Goal: Task Accomplishment & Management: Complete application form

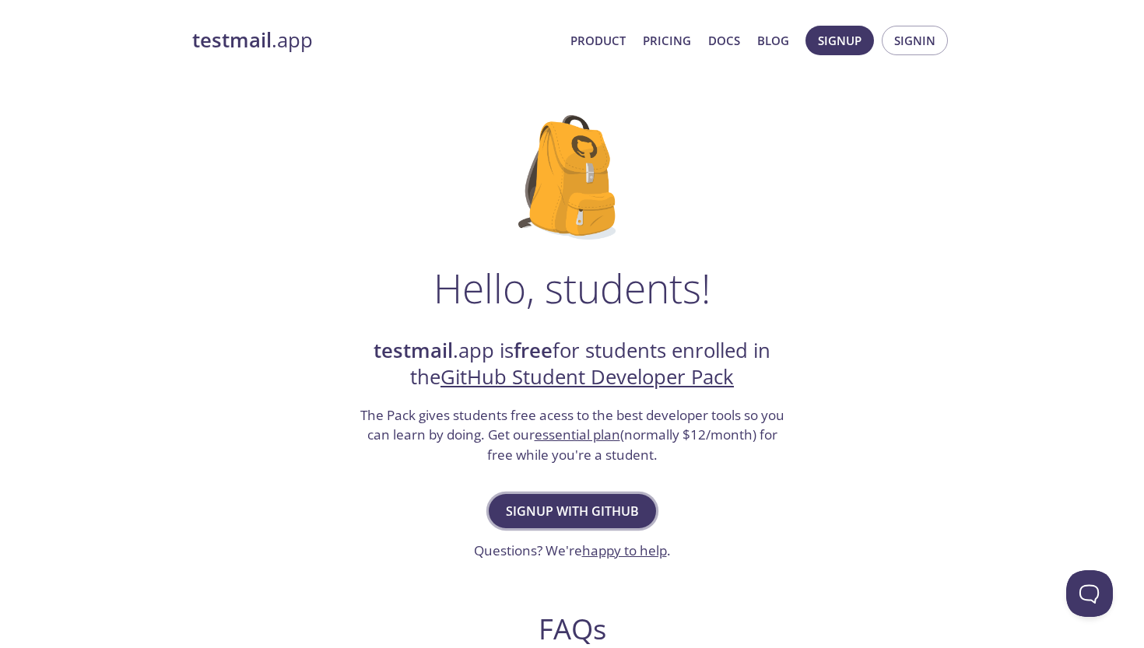
click at [592, 514] on span "Signup with GitHub" at bounding box center [572, 512] width 133 height 22
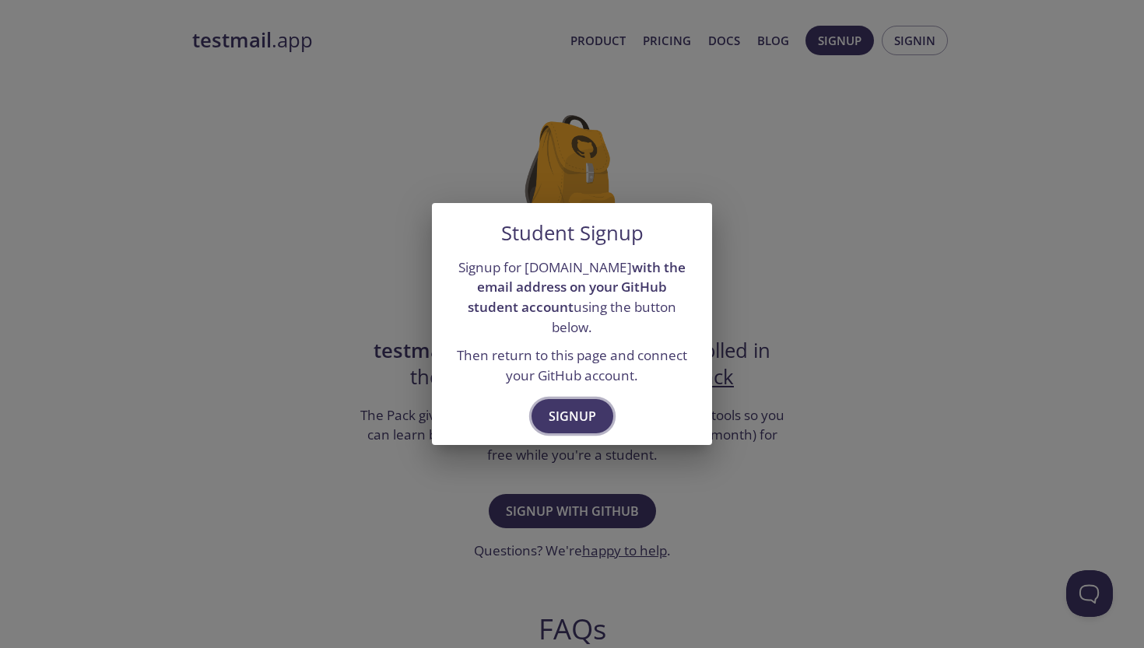
click at [569, 407] on span "Signup" at bounding box center [572, 417] width 47 height 22
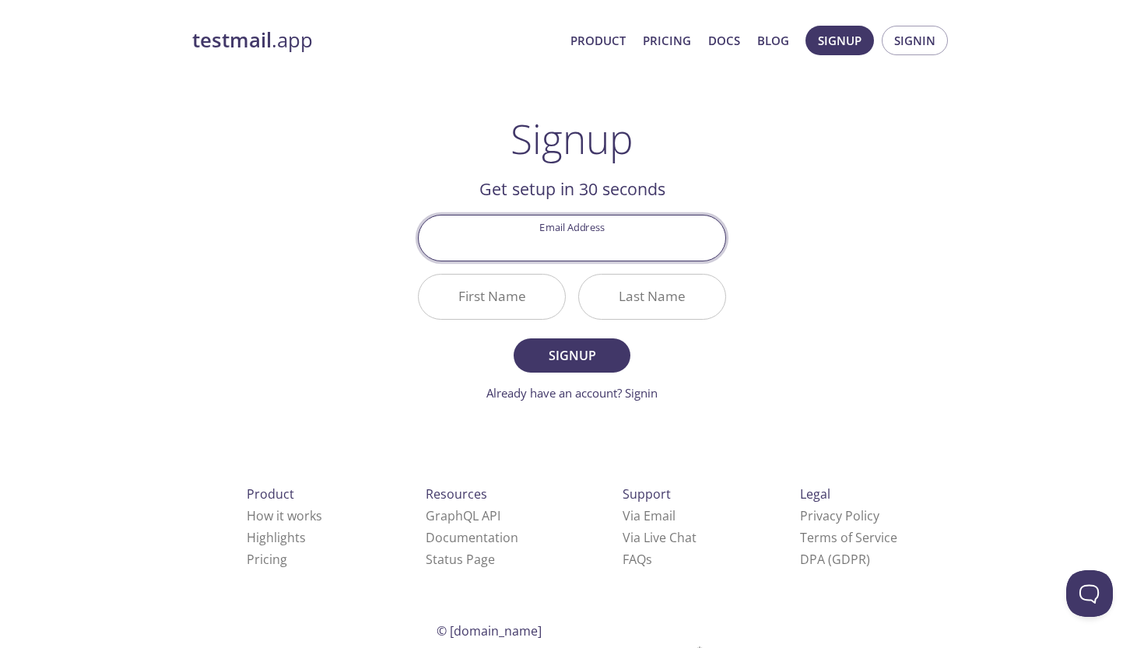
click at [843, 309] on div "testmail .app Product Pricing Docs Blog Signup Signin Signup Get setup in 30 se…" at bounding box center [572, 373] width 797 height 715
click at [667, 242] on input "Email Address" at bounding box center [572, 238] width 307 height 44
type input "p"
click at [763, 247] on div "testmail .app Product Pricing Docs Blog Signup Signin Signup Get setup in 30 se…" at bounding box center [572, 373] width 797 height 715
click at [694, 240] on input "Email Address" at bounding box center [572, 238] width 307 height 44
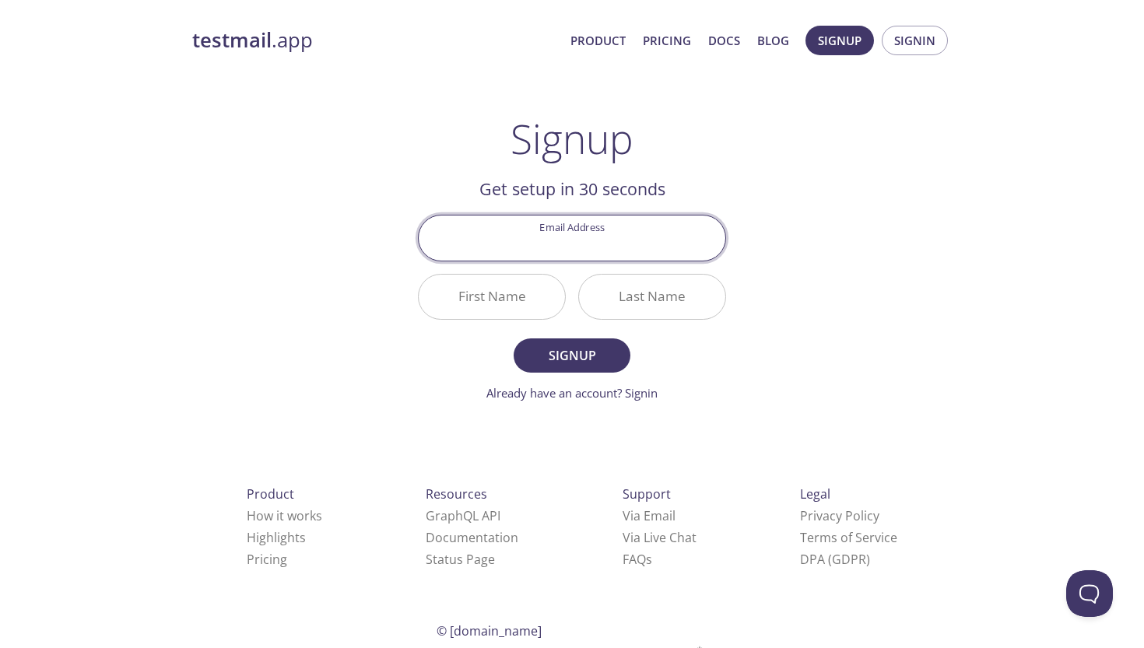
click at [708, 245] on input "Email Address" at bounding box center [572, 238] width 307 height 44
type input "[EMAIL_ADDRESS][DOMAIN_NAME]"
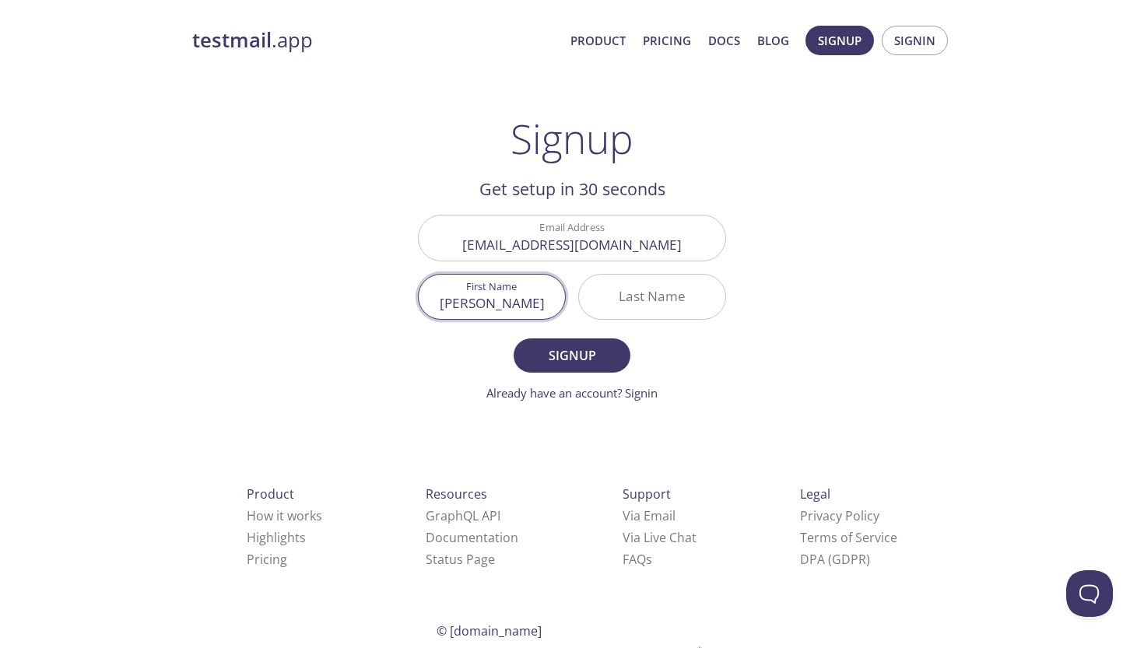
type input "[PERSON_NAME]"
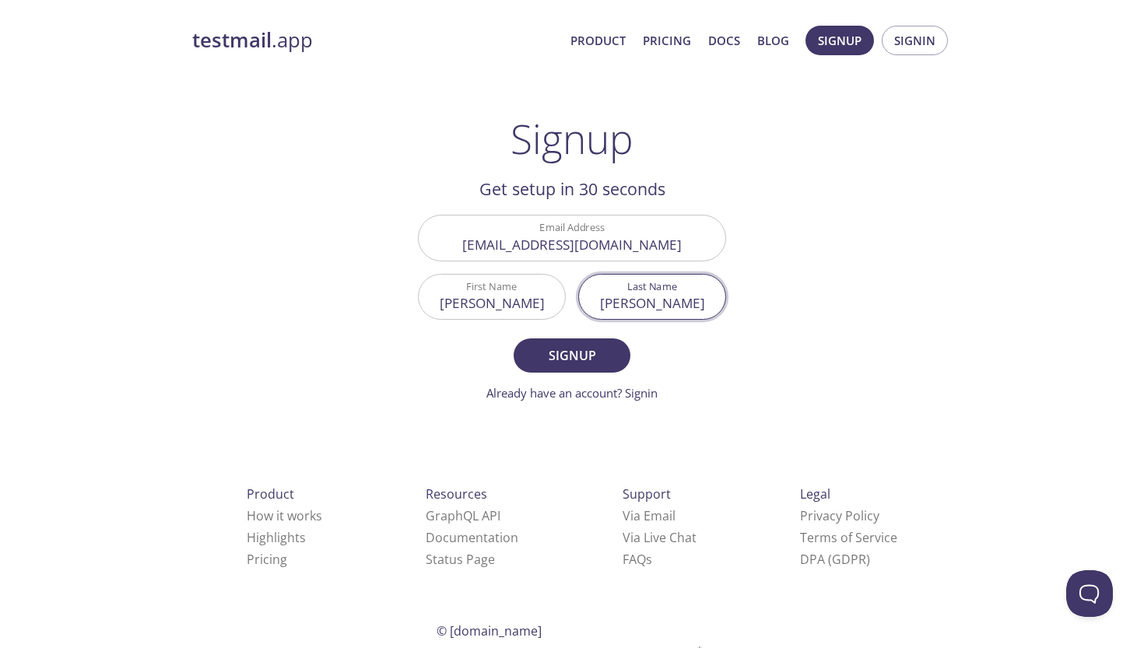
type input "[PERSON_NAME]"
click at [739, 360] on main "Signup Get setup in 30 seconds Email Address [EMAIL_ADDRESS][DOMAIN_NAME] First…" at bounding box center [572, 258] width 346 height 287
click at [588, 349] on span "Signup" at bounding box center [572, 356] width 83 height 22
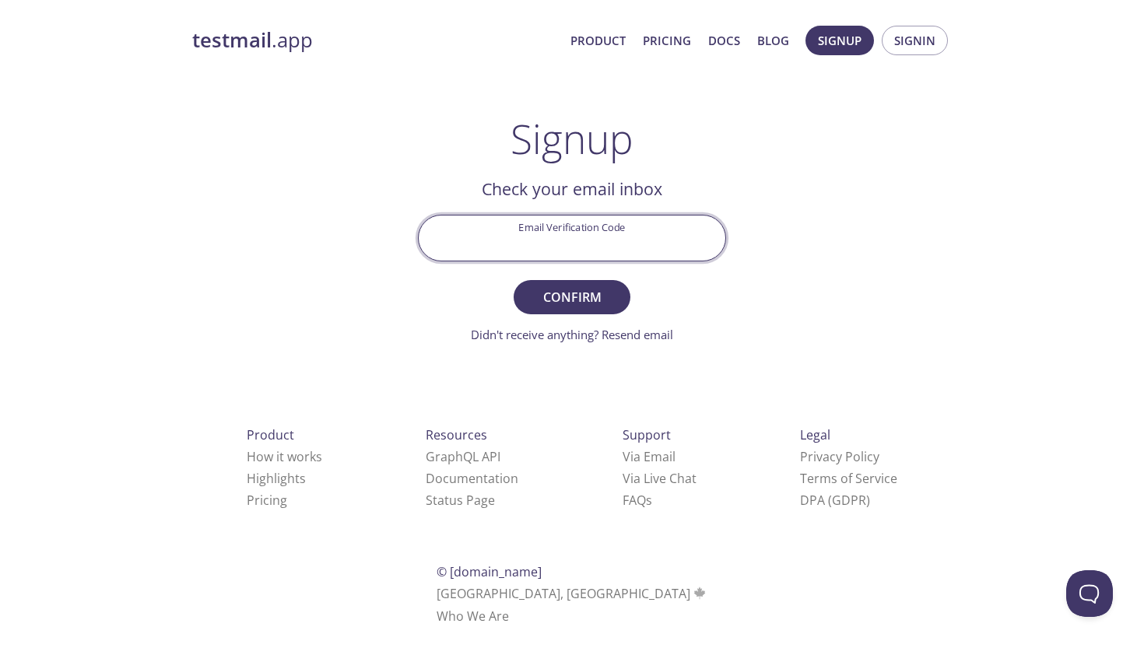
click at [637, 237] on input "Email Verification Code" at bounding box center [572, 238] width 307 height 44
type input "BBY31DC"
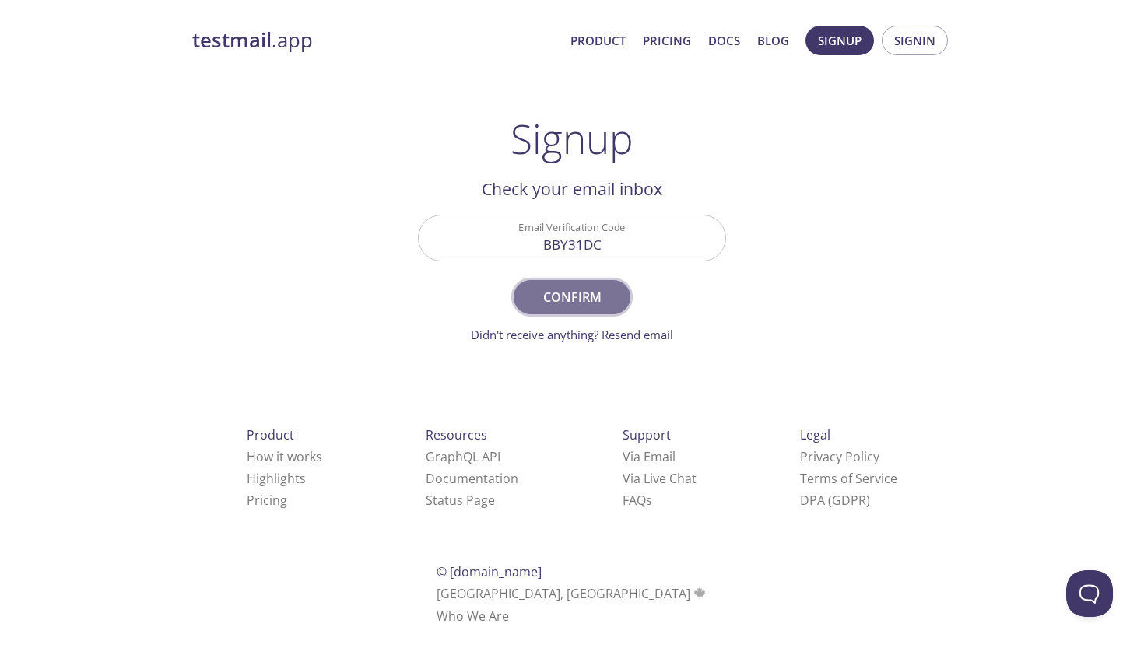
click at [609, 291] on span "Confirm" at bounding box center [572, 297] width 83 height 22
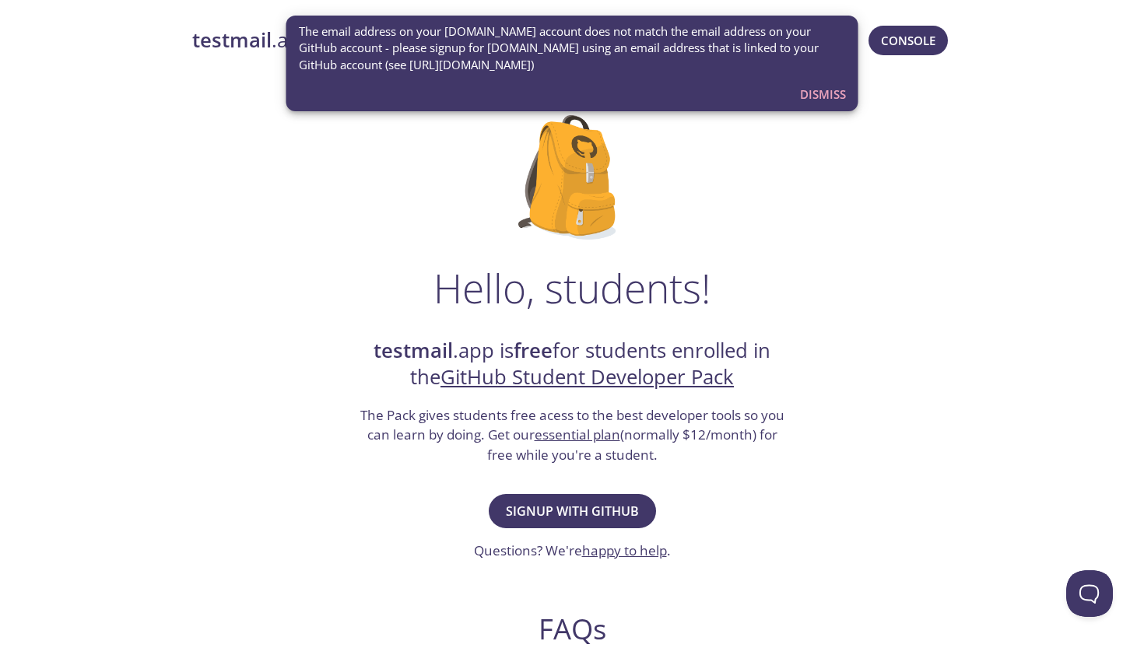
click at [814, 97] on span "Dismiss" at bounding box center [823, 94] width 46 height 20
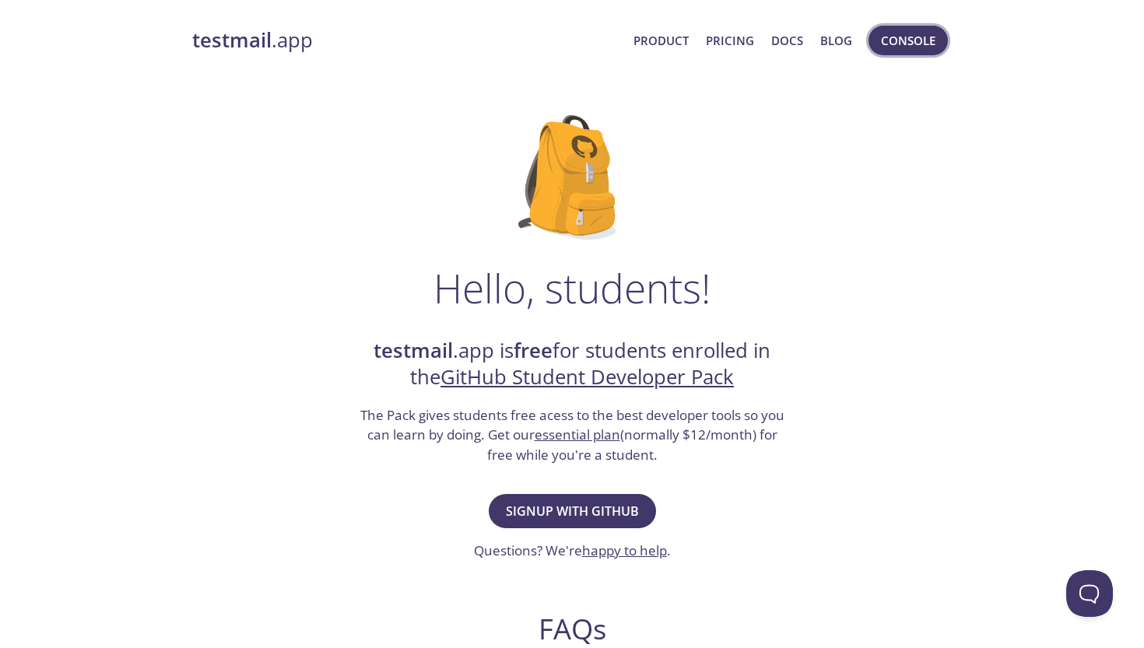
click at [919, 40] on span "Console" at bounding box center [908, 40] width 54 height 20
click at [592, 508] on span "Signup with GitHub" at bounding box center [572, 512] width 133 height 22
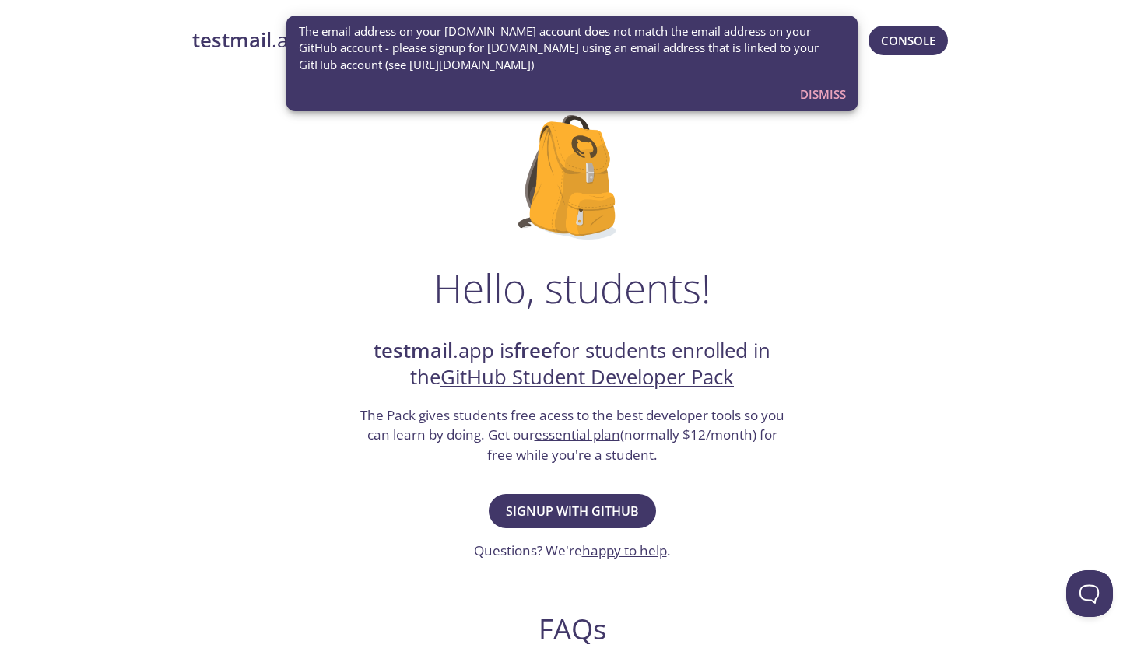
click at [822, 92] on span "Dismiss" at bounding box center [823, 94] width 46 height 20
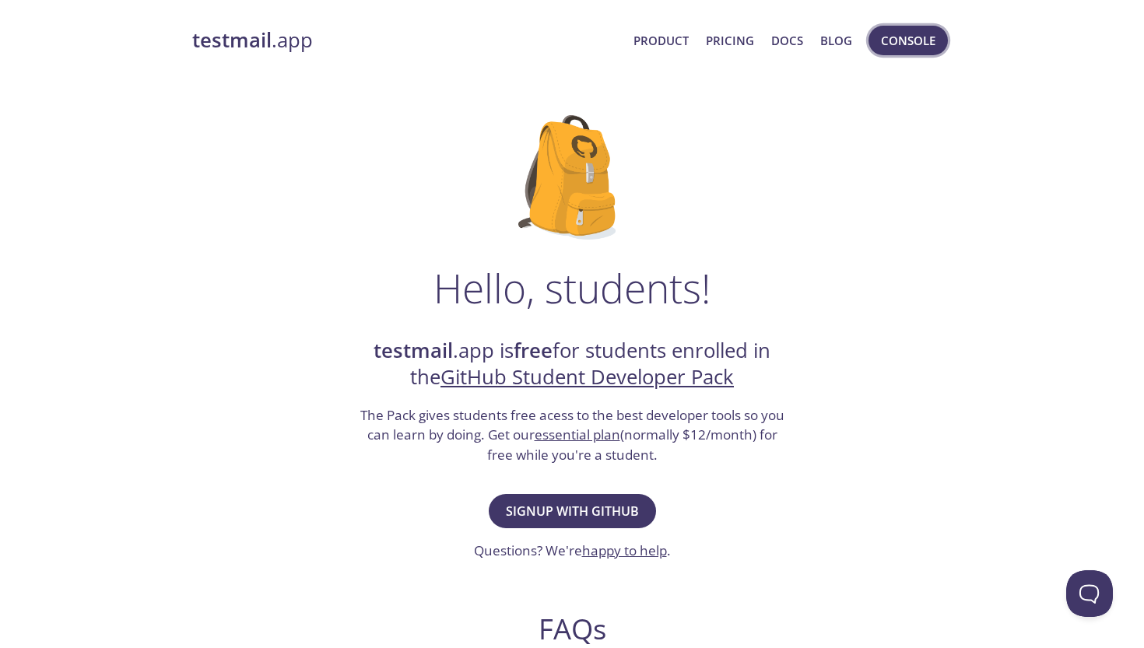
click at [902, 43] on span "Console" at bounding box center [908, 40] width 54 height 20
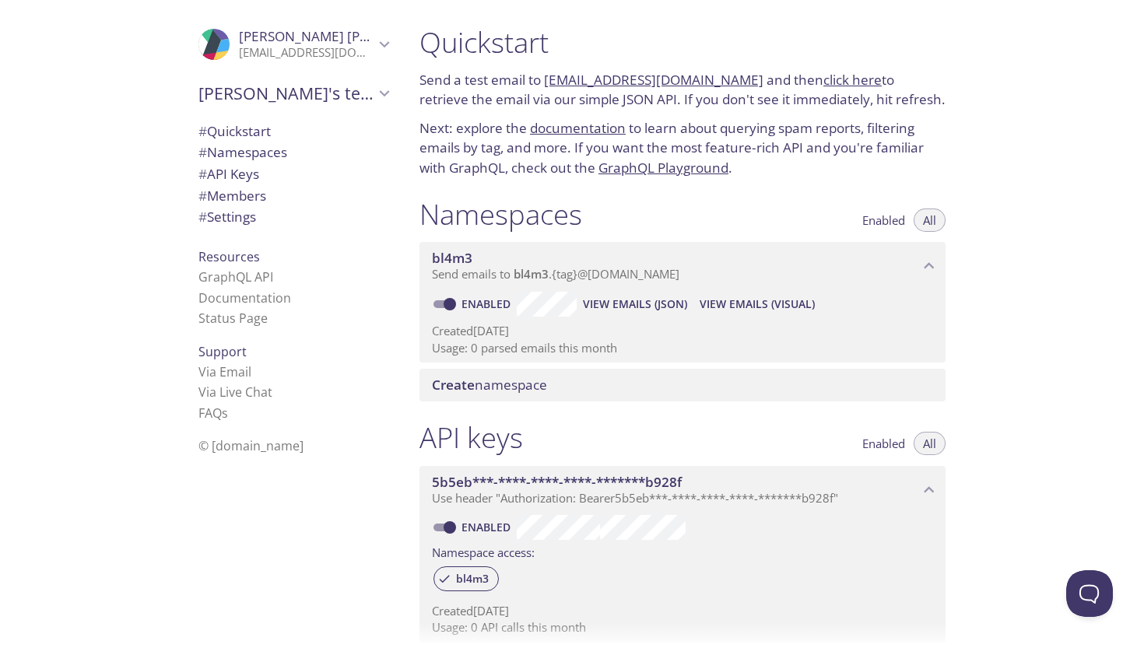
click at [383, 48] on icon "Drew Penman" at bounding box center [384, 44] width 20 height 20
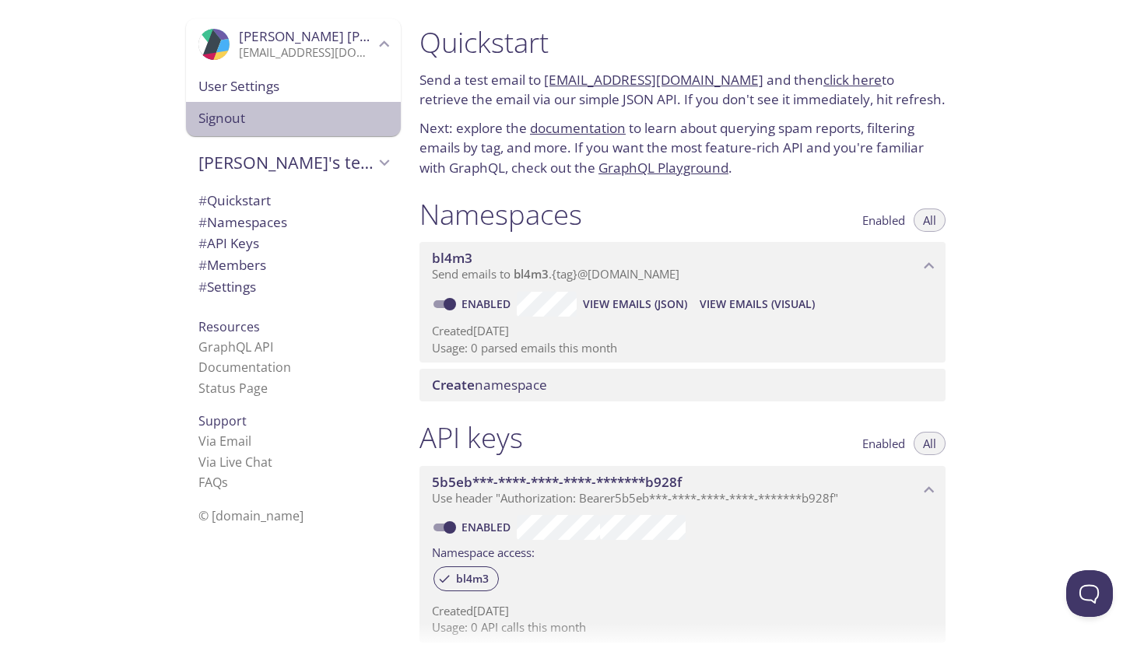
click at [293, 116] on span "Signout" at bounding box center [293, 118] width 190 height 20
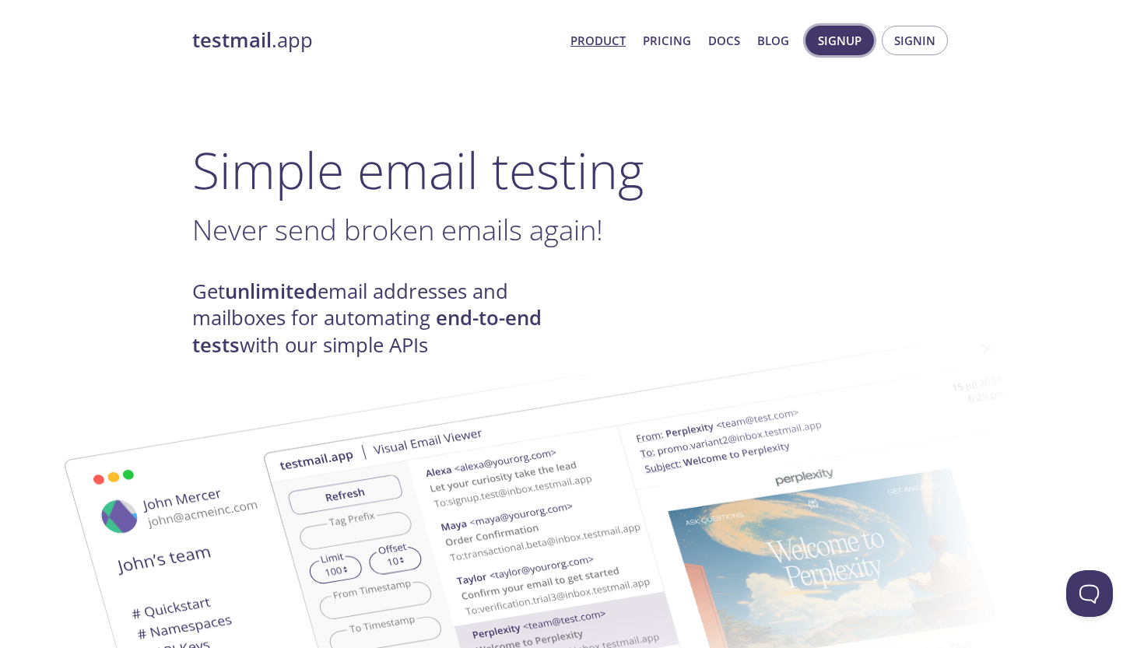
click at [859, 43] on span "Signup" at bounding box center [840, 40] width 44 height 20
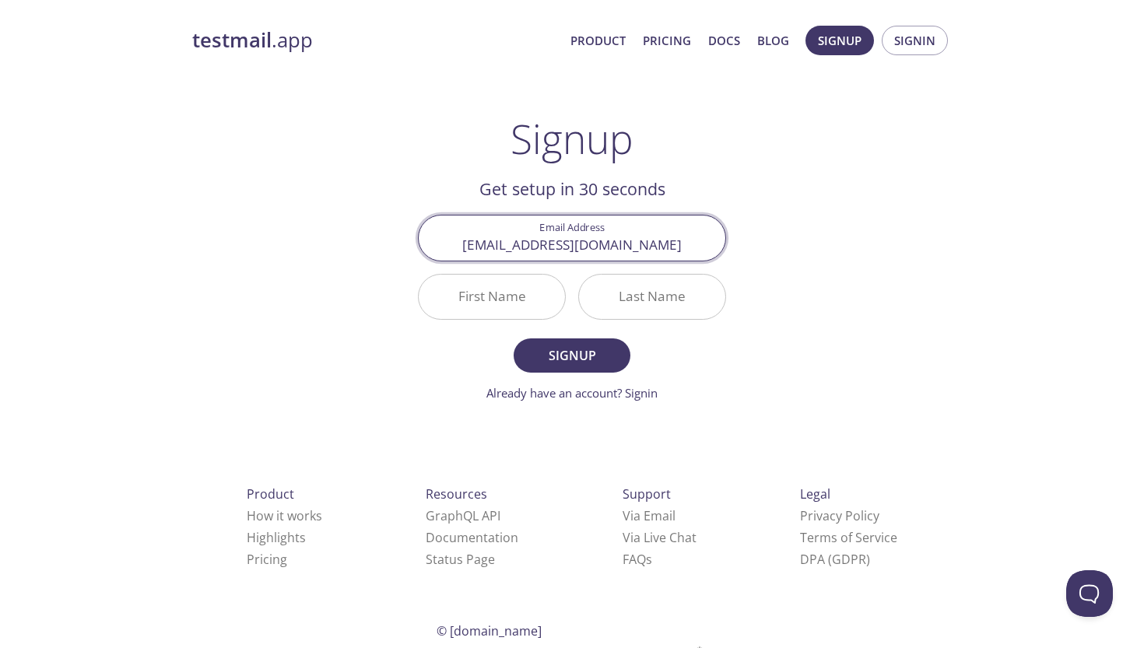
type input "penmandrew@gmail.com"
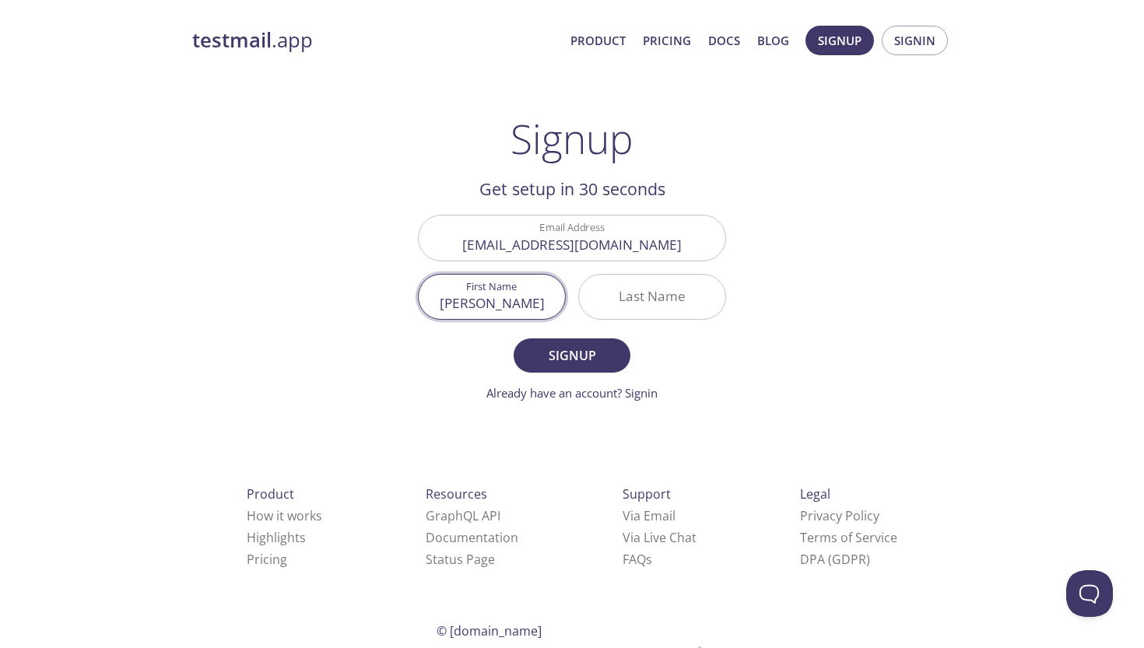
type input "[PERSON_NAME]"
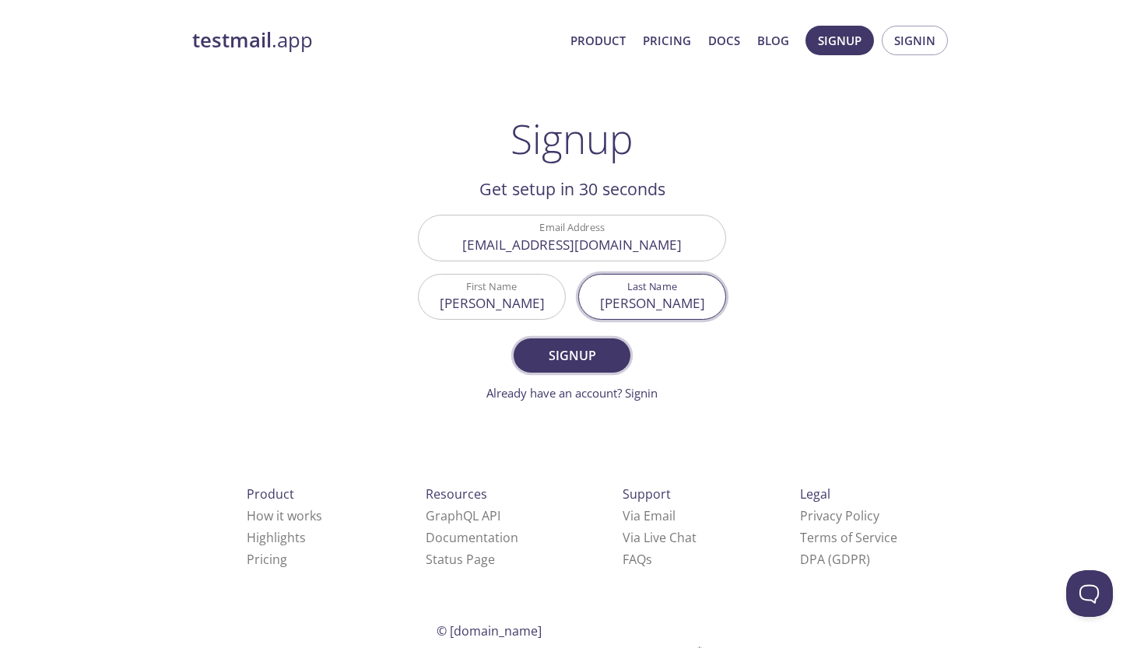
type input "[PERSON_NAME]"
click at [592, 349] on span "Signup" at bounding box center [572, 356] width 83 height 22
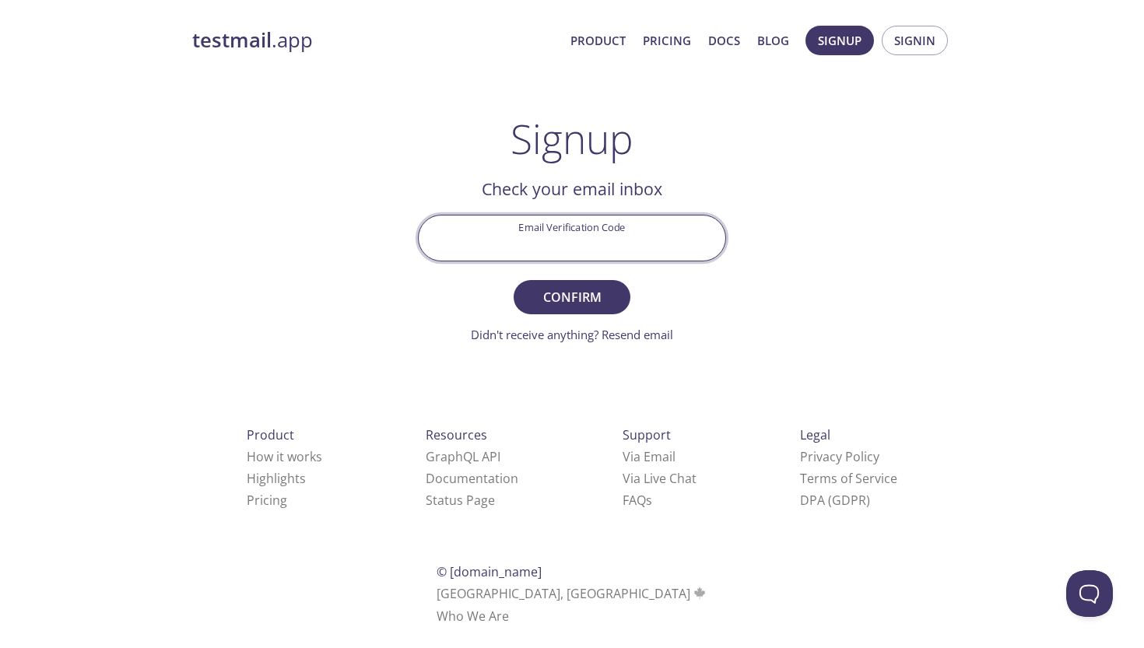
click at [661, 244] on input "Email Verification Code" at bounding box center [572, 238] width 307 height 44
type input "TMU1FQS"
click at [572, 297] on button "Confirm" at bounding box center [572, 297] width 117 height 34
